Goal: Task Accomplishment & Management: Complete application form

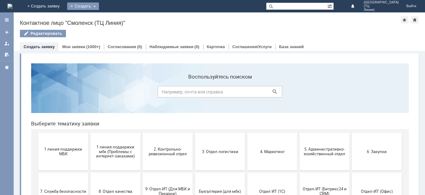
click at [99, 7] on div "Создать" at bounding box center [83, 5] width 32 height 7
click at [116, 19] on link "Заявка" at bounding box center [91, 18] width 47 height 7
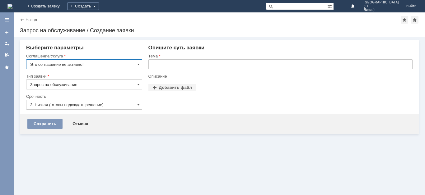
click at [104, 87] on input "Запрос на обслуживание" at bounding box center [84, 85] width 116 height 10
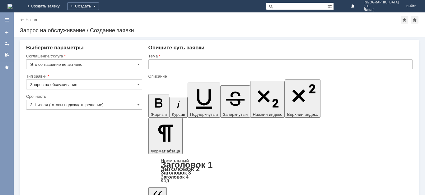
type input "Запрос на обслуживание"
click at [139, 64] on span at bounding box center [138, 64] width 2 height 5
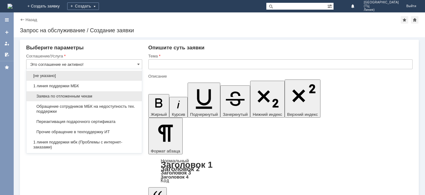
click at [106, 96] on span "Заявка по отложенным чекам" at bounding box center [84, 96] width 108 height 5
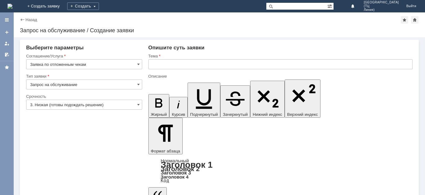
type input "Заявка по отложенным чекам"
click at [123, 105] on input "3. Низкая (готовы подождать решение)" at bounding box center [84, 105] width 116 height 10
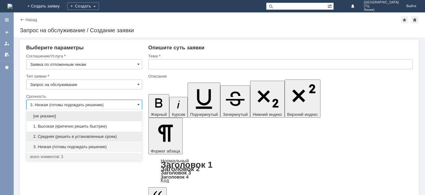
click at [81, 138] on span "2. Средняя (решить в установленные сроки)" at bounding box center [84, 136] width 108 height 5
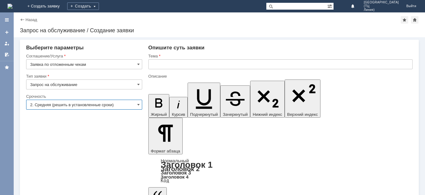
type input "2. Средняя (решить в установленные сроки)"
click at [177, 65] on input "text" at bounding box center [280, 64] width 264 height 10
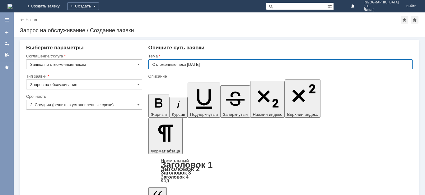
type input "Отложенные чеки [DATE]"
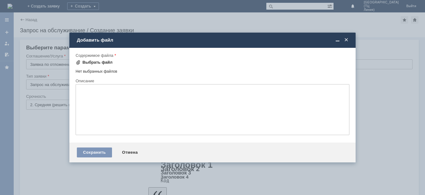
click at [90, 62] on div "Выбрать файл" at bounding box center [97, 62] width 30 height 5
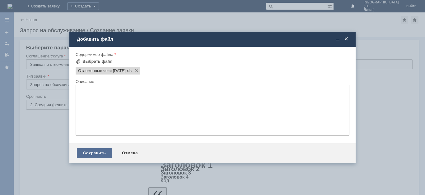
click at [90, 152] on div "Сохранить" at bounding box center [94, 153] width 35 height 10
